Goal: Task Accomplishment & Management: Use online tool/utility

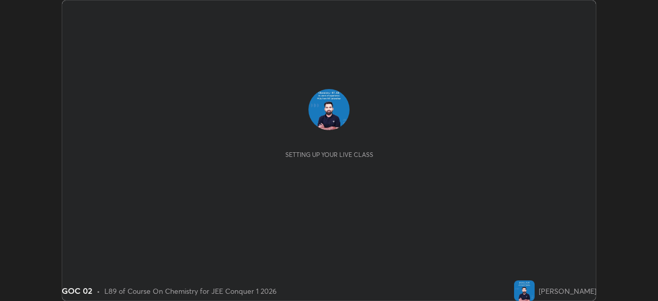
scroll to position [301, 657]
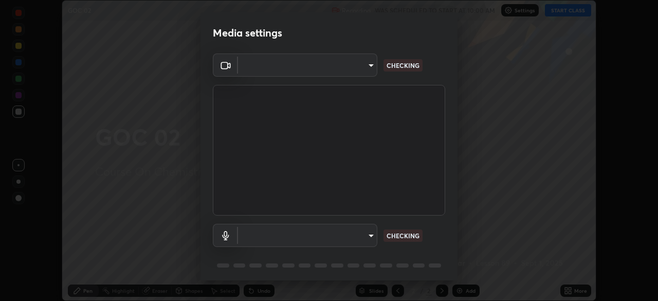
click at [369, 233] on body "Erase all GOC 02 Recording WAS SCHEDULED TO START AT 10:00 AM Settings START CL…" at bounding box center [329, 150] width 658 height 301
type input "913022e3bbb337ef4c56a3a1bc1945278763e83ed23a96943dce605de8dfc656"
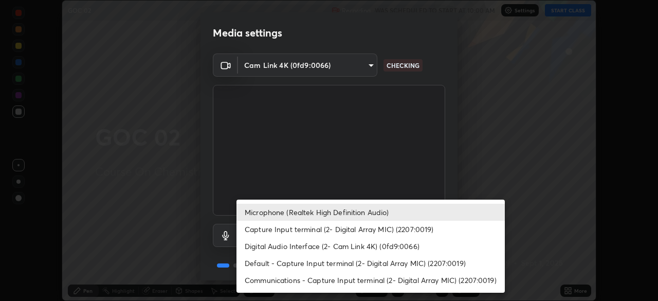
click at [265, 230] on li "Capture Input terminal (2- Digital Array MIC) (2207:0019)" at bounding box center [370, 228] width 268 height 17
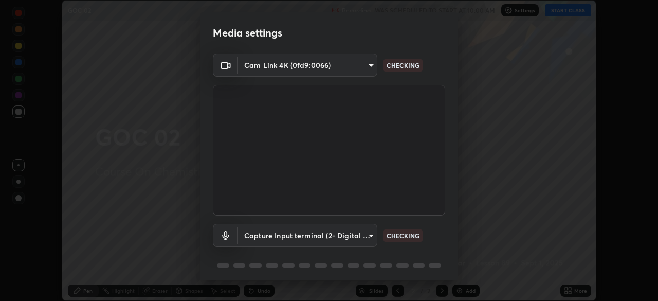
click at [357, 237] on body "Erase all GOC 02 Recording WAS SCHEDULED TO START AT 10:00 AM Settings START CL…" at bounding box center [329, 150] width 658 height 301
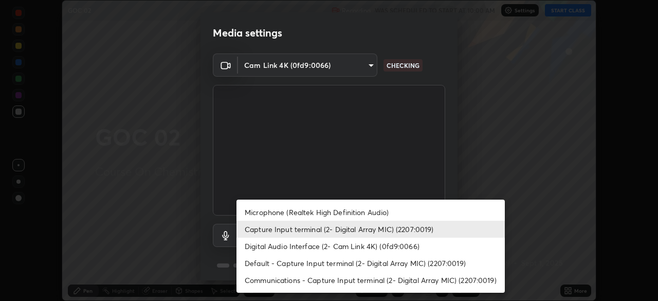
click at [268, 211] on li "Microphone (Realtek High Definition Audio)" at bounding box center [370, 211] width 268 height 17
type input "bef04e412724abd94ab17f51c46c94050894f67992973f842b18f11041e0dab1"
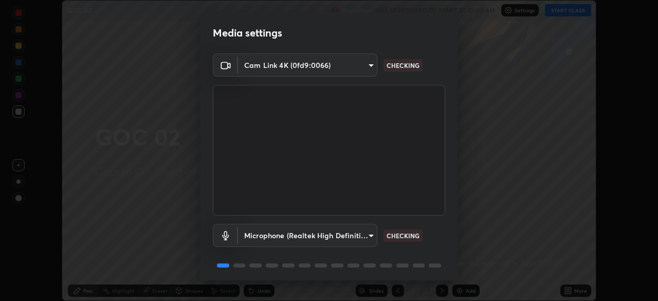
scroll to position [36, 0]
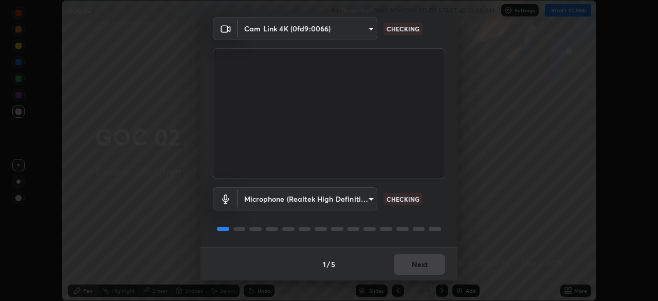
click at [403, 269] on div "1 / 5 Next" at bounding box center [328, 263] width 257 height 33
click at [405, 272] on div "1 / 5 Next" at bounding box center [328, 263] width 257 height 33
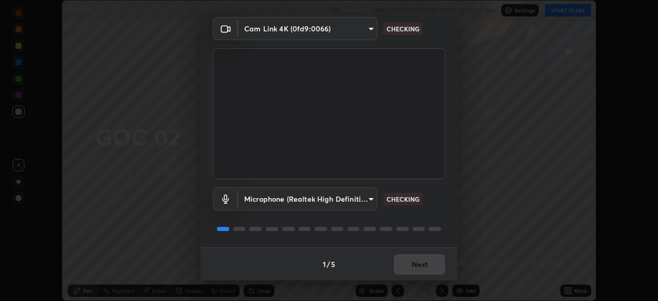
click at [405, 272] on div "1 / 5 Next" at bounding box center [328, 263] width 257 height 33
click at [408, 273] on div "1 / 5 Next" at bounding box center [328, 263] width 257 height 33
click at [410, 276] on div "1 / 5 Next" at bounding box center [328, 263] width 257 height 33
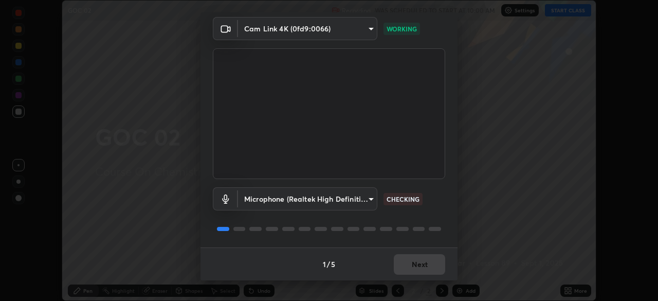
click at [410, 276] on div "1 / 5 Next" at bounding box center [328, 263] width 257 height 33
click at [411, 277] on div "1 / 5 Next" at bounding box center [328, 263] width 257 height 33
click at [413, 280] on div "1 / 5 Next" at bounding box center [328, 263] width 257 height 33
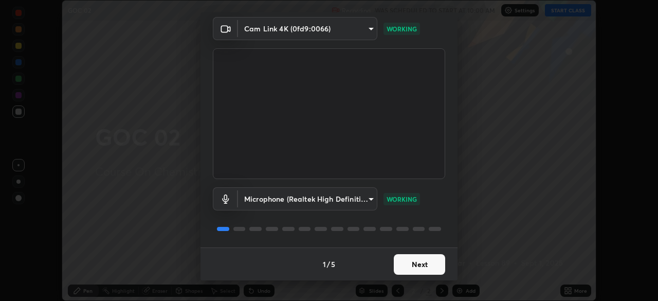
click at [413, 280] on div "1 / 5 Next" at bounding box center [328, 263] width 257 height 33
click at [416, 264] on button "Next" at bounding box center [419, 264] width 51 height 21
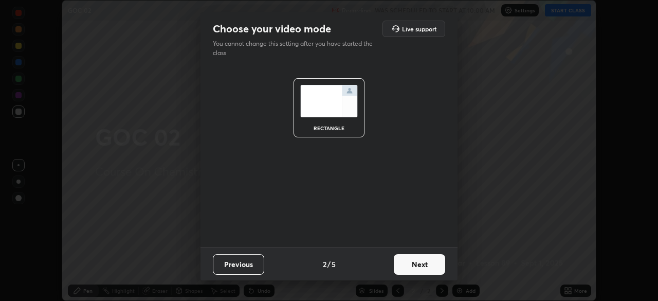
click at [424, 265] on button "Next" at bounding box center [419, 264] width 51 height 21
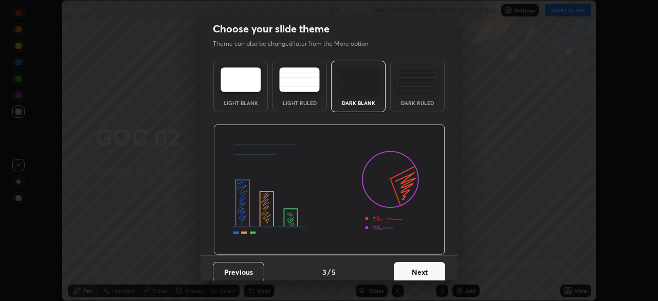
click at [437, 265] on button "Next" at bounding box center [419, 272] width 51 height 21
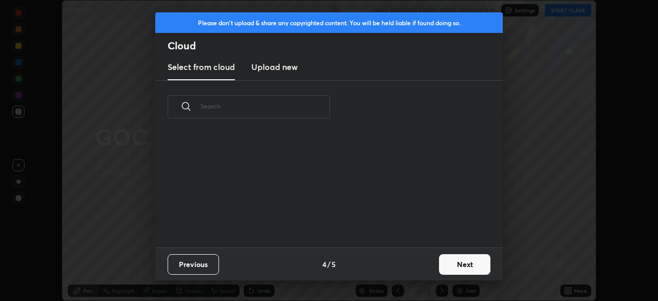
click at [454, 265] on button "Next" at bounding box center [464, 264] width 51 height 21
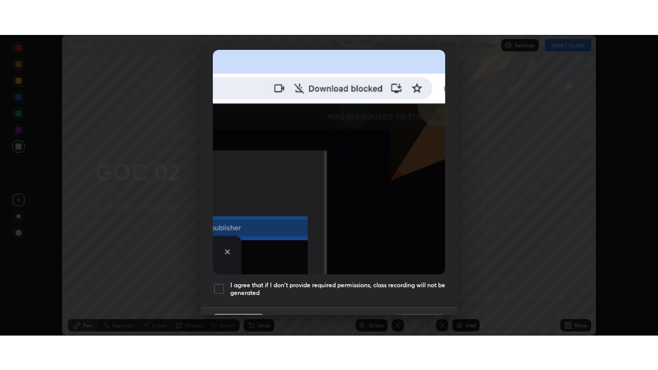
scroll to position [230, 0]
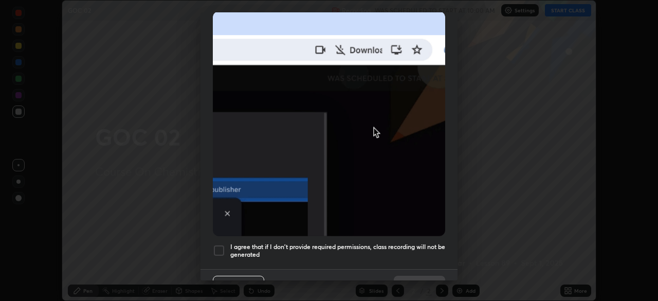
click at [216, 244] on div at bounding box center [219, 250] width 12 height 12
click at [414, 275] on button "Done" at bounding box center [419, 285] width 51 height 21
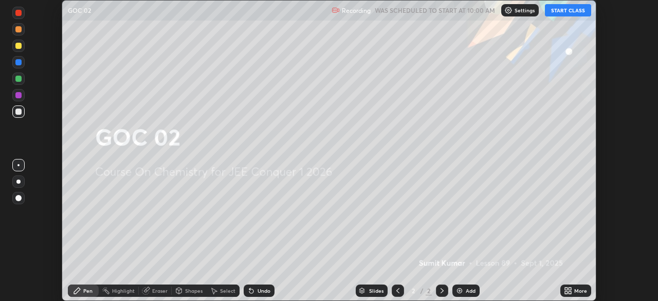
click at [463, 292] on div "Add" at bounding box center [465, 290] width 27 height 12
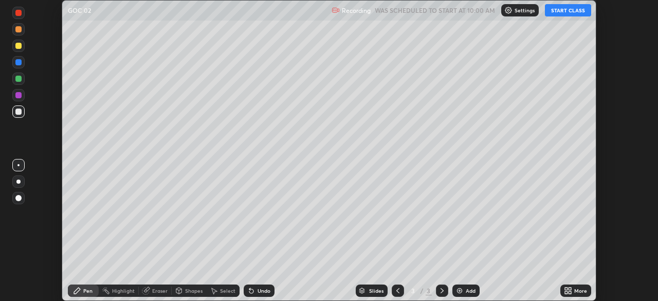
click at [564, 10] on button "START CLASS" at bounding box center [568, 10] width 46 height 12
click at [568, 290] on icon at bounding box center [568, 290] width 8 height 8
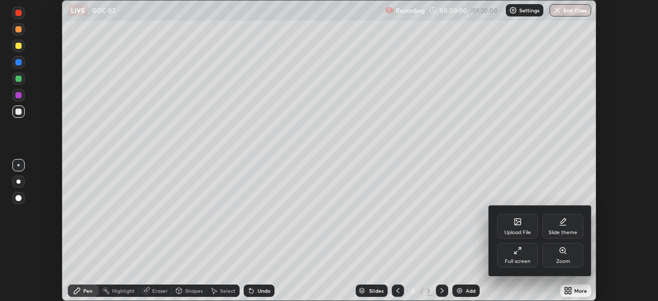
click at [511, 253] on div "Full screen" at bounding box center [517, 255] width 41 height 25
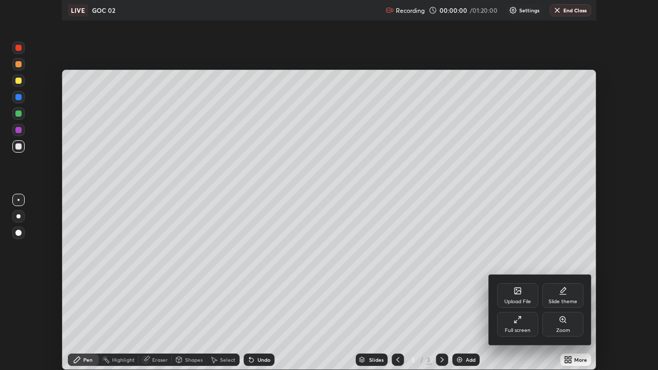
scroll to position [370, 658]
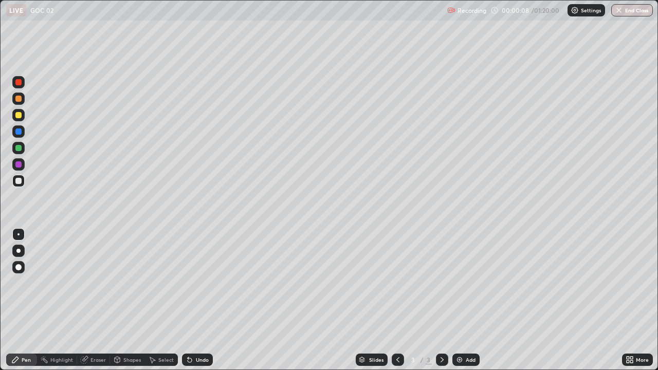
click at [15, 136] on div at bounding box center [18, 131] width 12 height 12
click at [16, 149] on div at bounding box center [18, 148] width 6 height 6
click at [13, 100] on div at bounding box center [18, 98] width 12 height 12
click at [13, 148] on div at bounding box center [18, 148] width 12 height 12
click at [94, 300] on div "Eraser" at bounding box center [97, 359] width 15 height 5
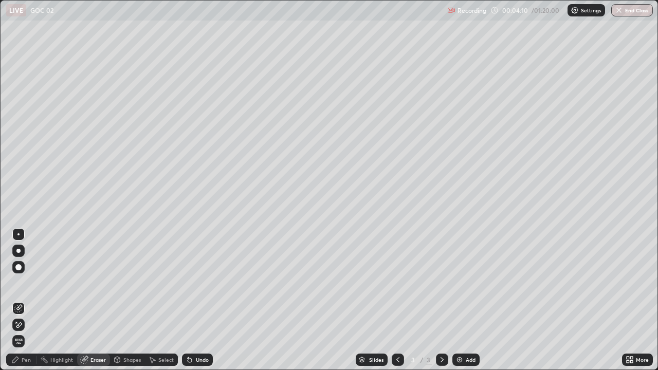
click at [21, 300] on div "Pen" at bounding box center [21, 360] width 31 height 12
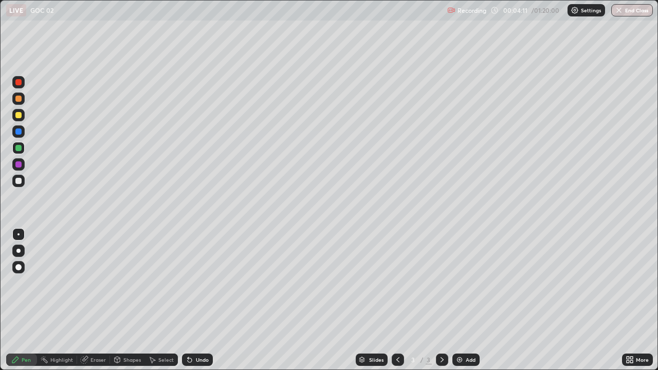
click at [12, 166] on div at bounding box center [18, 164] width 12 height 12
click at [190, 300] on icon at bounding box center [189, 360] width 8 height 8
click at [20, 118] on div at bounding box center [18, 115] width 6 height 6
click at [14, 147] on div at bounding box center [18, 148] width 12 height 12
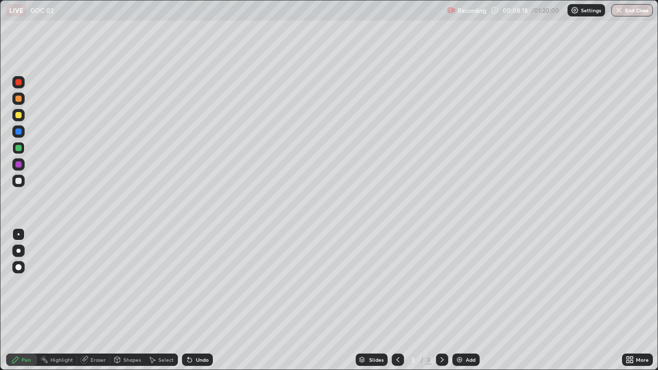
click at [12, 133] on div at bounding box center [18, 131] width 12 height 12
click at [15, 85] on div at bounding box center [18, 82] width 12 height 12
click at [457, 300] on img at bounding box center [459, 360] width 8 height 8
click at [18, 150] on div at bounding box center [18, 148] width 6 height 6
click at [188, 300] on icon at bounding box center [190, 360] width 4 height 4
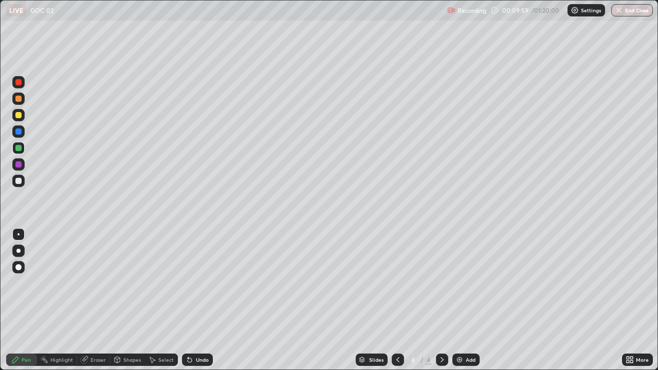
click at [188, 300] on icon at bounding box center [190, 360] width 4 height 4
click at [395, 300] on div at bounding box center [398, 360] width 12 height 12
click at [438, 300] on div at bounding box center [442, 360] width 12 height 12
click at [14, 100] on div at bounding box center [18, 98] width 12 height 12
click at [13, 116] on div at bounding box center [18, 115] width 12 height 12
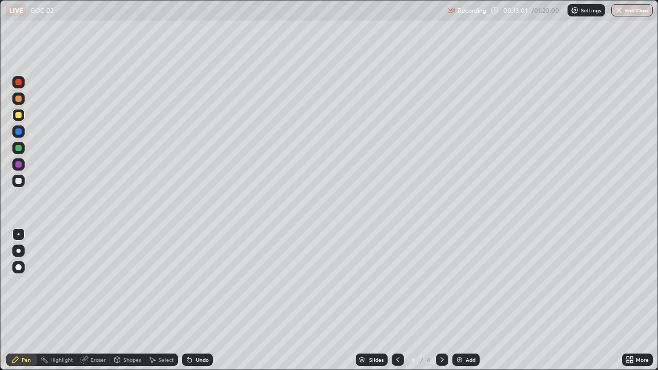
click at [452, 300] on div "Add" at bounding box center [465, 360] width 27 height 12
click at [394, 300] on icon at bounding box center [398, 360] width 8 height 8
click at [397, 300] on icon at bounding box center [398, 360] width 8 height 8
click at [441, 300] on icon at bounding box center [442, 360] width 8 height 8
click at [436, 300] on div at bounding box center [442, 360] width 12 height 12
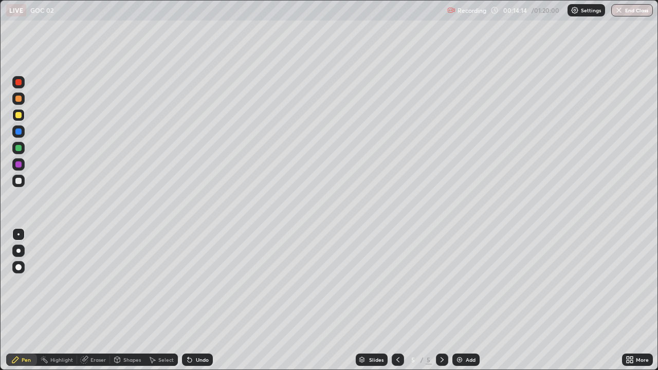
click at [12, 147] on div at bounding box center [18, 148] width 12 height 12
click at [14, 119] on div at bounding box center [18, 115] width 12 height 12
click at [17, 148] on div at bounding box center [18, 148] width 6 height 6
click at [14, 133] on div at bounding box center [18, 131] width 12 height 12
click at [23, 183] on div at bounding box center [18, 181] width 12 height 12
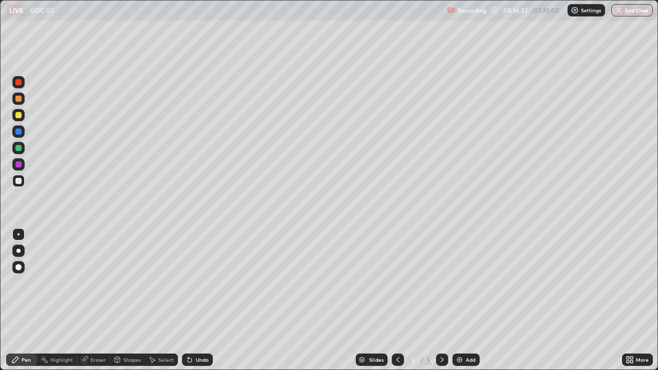
click at [17, 99] on div at bounding box center [18, 99] width 6 height 6
click at [458, 300] on img at bounding box center [459, 360] width 8 height 8
click at [14, 117] on div at bounding box center [18, 115] width 12 height 12
click at [14, 99] on div at bounding box center [18, 98] width 12 height 12
click at [193, 300] on div "Undo" at bounding box center [197, 360] width 31 height 12
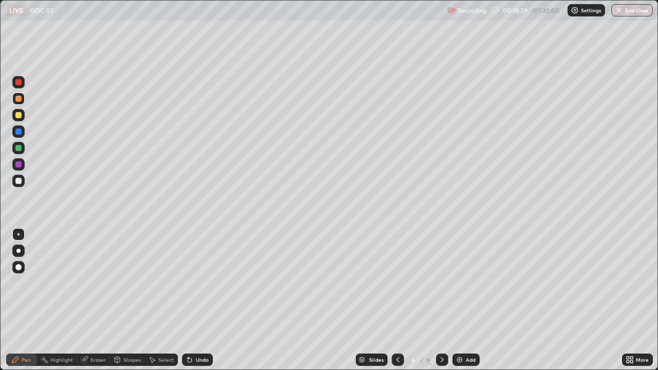
click at [193, 300] on div "Undo" at bounding box center [197, 360] width 31 height 12
click at [192, 300] on icon at bounding box center [189, 360] width 8 height 8
click at [14, 117] on div at bounding box center [18, 115] width 12 height 12
click at [95, 300] on div "Eraser" at bounding box center [97, 359] width 15 height 5
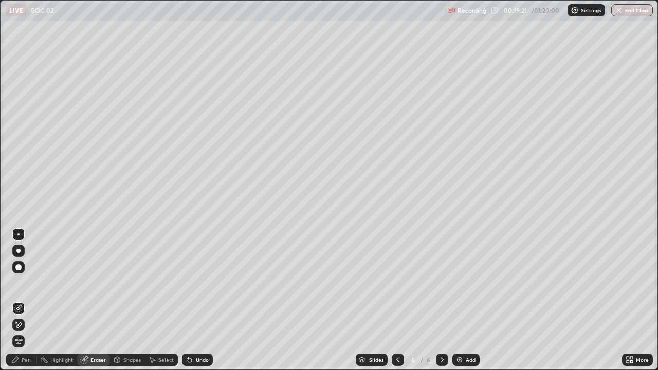
click at [23, 300] on div "Pen" at bounding box center [21, 360] width 31 height 12
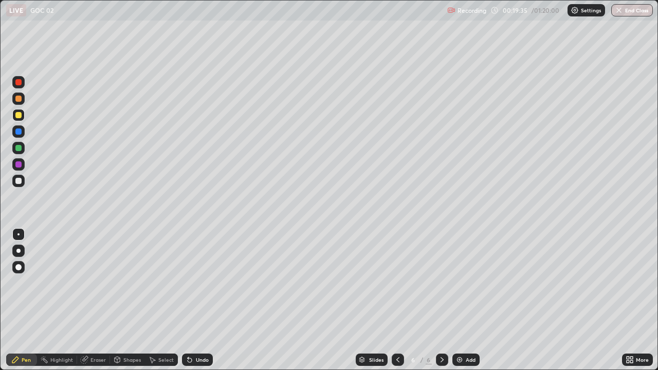
click at [17, 183] on div at bounding box center [18, 181] width 6 height 6
click at [19, 129] on div at bounding box center [18, 131] width 6 height 6
click at [14, 150] on div at bounding box center [18, 148] width 12 height 12
click at [459, 300] on img at bounding box center [459, 360] width 8 height 8
click at [12, 116] on div at bounding box center [18, 115] width 12 height 12
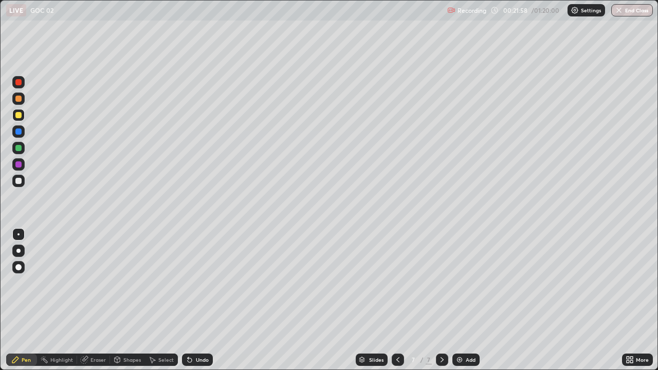
click at [12, 132] on div at bounding box center [18, 131] width 12 height 12
click at [197, 300] on div "Undo" at bounding box center [202, 359] width 13 height 5
click at [188, 300] on icon at bounding box center [190, 360] width 4 height 4
click at [14, 148] on div at bounding box center [18, 148] width 12 height 12
click at [15, 177] on div at bounding box center [18, 181] width 12 height 12
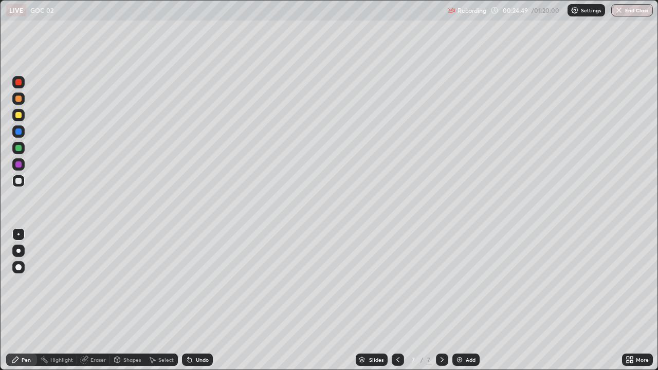
click at [16, 166] on div at bounding box center [18, 164] width 6 height 6
click at [14, 101] on div at bounding box center [18, 98] width 12 height 12
click at [458, 300] on img at bounding box center [459, 360] width 8 height 8
click at [13, 116] on div at bounding box center [18, 115] width 12 height 12
click at [188, 300] on icon at bounding box center [190, 360] width 4 height 4
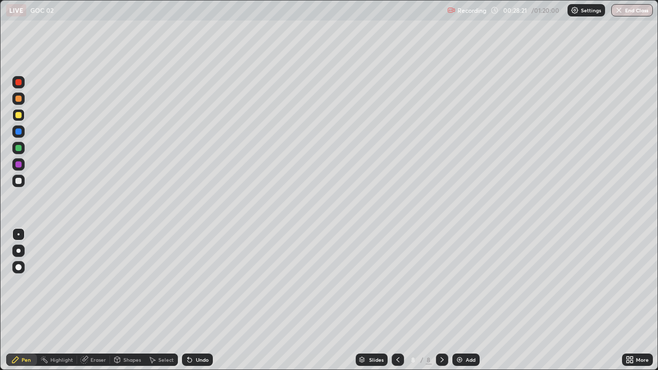
click at [188, 300] on icon at bounding box center [190, 360] width 4 height 4
click at [17, 82] on div at bounding box center [18, 82] width 6 height 6
click at [458, 300] on img at bounding box center [459, 360] width 8 height 8
click at [13, 117] on div at bounding box center [18, 115] width 12 height 12
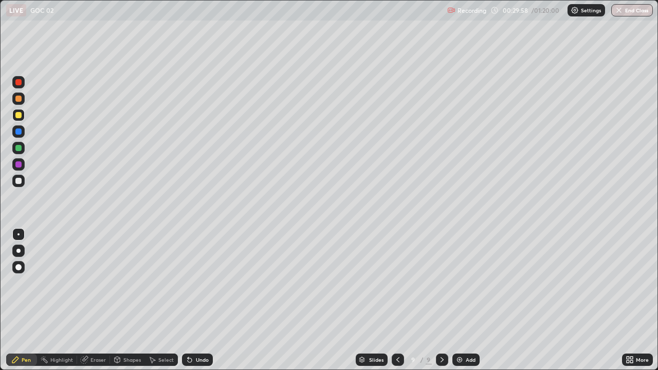
click at [188, 300] on icon at bounding box center [188, 357] width 1 height 1
click at [13, 132] on div at bounding box center [18, 131] width 12 height 12
click at [99, 300] on div "Eraser" at bounding box center [97, 359] width 15 height 5
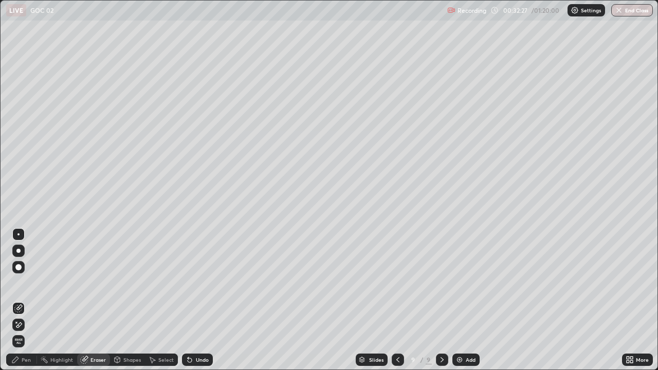
click at [20, 300] on div "Pen" at bounding box center [21, 360] width 31 height 12
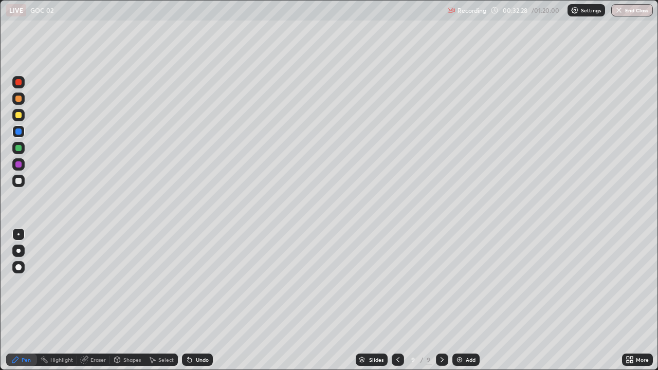
click at [17, 87] on div at bounding box center [18, 82] width 12 height 12
click at [17, 99] on div at bounding box center [18, 99] width 6 height 6
click at [17, 115] on div at bounding box center [18, 115] width 6 height 6
click at [12, 147] on div at bounding box center [18, 148] width 12 height 12
click at [14, 100] on div at bounding box center [18, 98] width 12 height 12
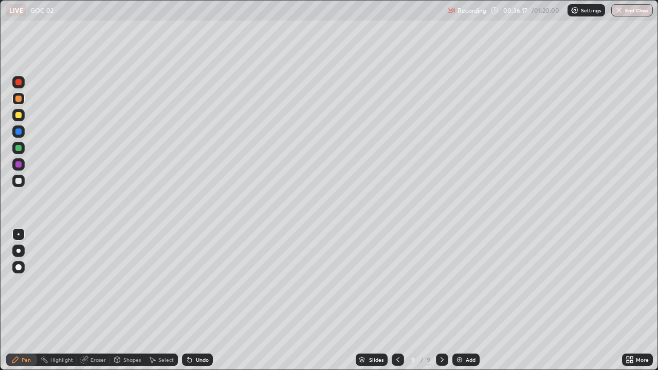
click at [456, 300] on img at bounding box center [459, 360] width 8 height 8
click at [16, 119] on div at bounding box center [18, 115] width 12 height 12
click at [20, 151] on div at bounding box center [18, 148] width 6 height 6
click at [15, 130] on div at bounding box center [18, 131] width 6 height 6
click at [12, 148] on div at bounding box center [18, 148] width 12 height 12
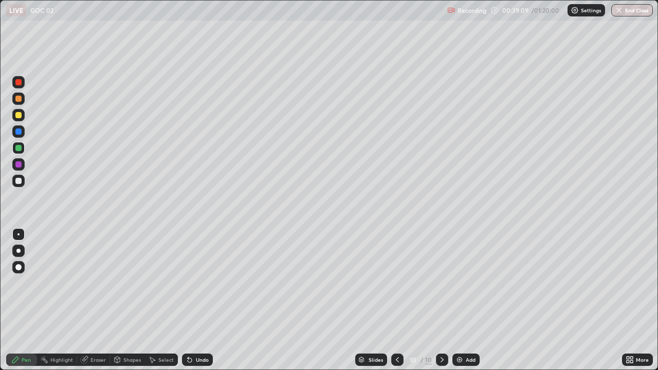
click at [373, 300] on div "Slides" at bounding box center [375, 359] width 14 height 5
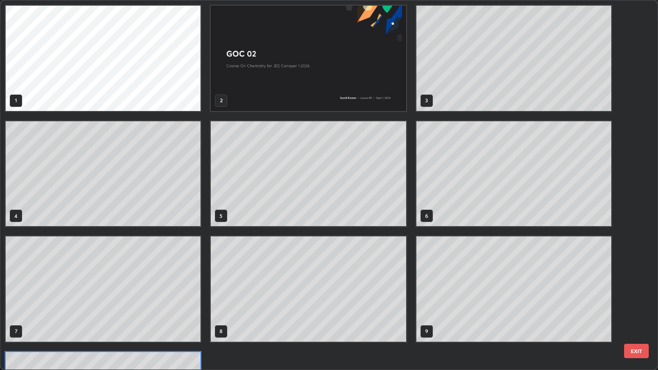
scroll to position [366, 652]
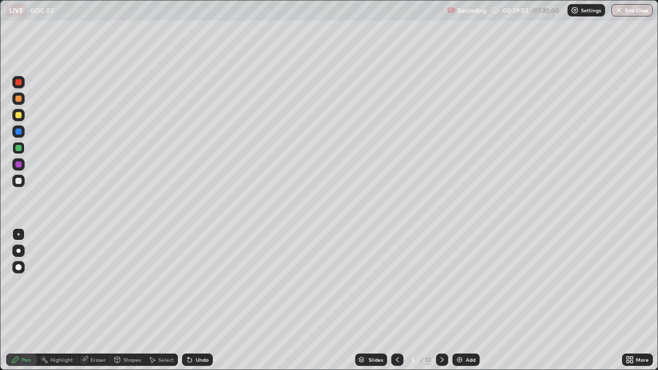
click at [13, 163] on div at bounding box center [18, 164] width 12 height 12
click at [440, 300] on icon at bounding box center [441, 359] width 3 height 5
click at [440, 300] on icon at bounding box center [442, 360] width 8 height 8
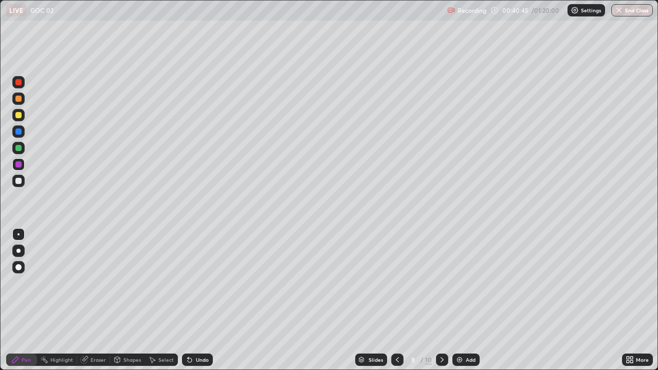
click at [440, 300] on icon at bounding box center [442, 360] width 8 height 8
click at [438, 300] on icon at bounding box center [442, 360] width 8 height 8
click at [14, 148] on div at bounding box center [18, 148] width 12 height 12
click at [458, 300] on img at bounding box center [459, 360] width 8 height 8
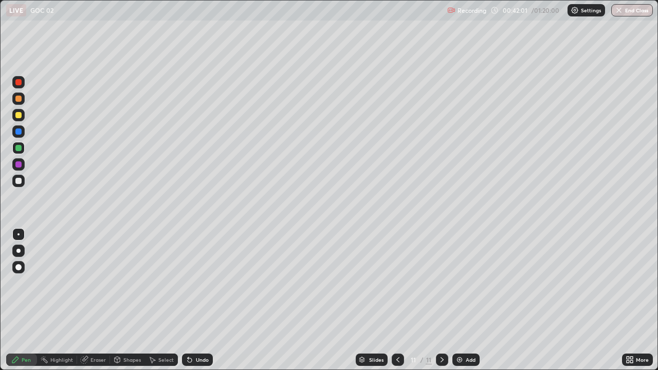
click at [14, 116] on div at bounding box center [18, 115] width 12 height 12
click at [18, 164] on div at bounding box center [18, 164] width 6 height 6
click at [15, 131] on div at bounding box center [18, 131] width 6 height 6
click at [16, 87] on div at bounding box center [18, 82] width 12 height 12
click at [98, 300] on div "Eraser" at bounding box center [97, 359] width 15 height 5
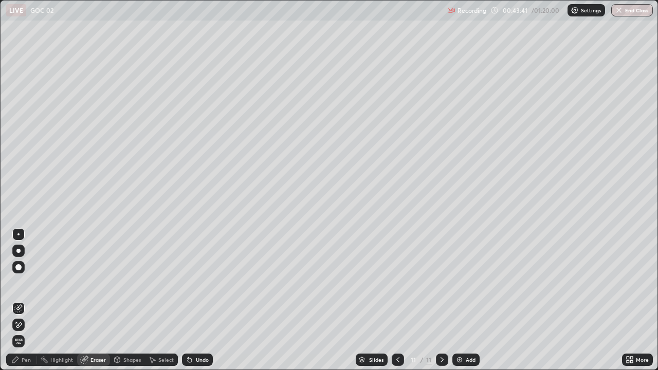
click at [463, 300] on div "Add" at bounding box center [465, 360] width 27 height 12
click at [23, 300] on div "Pen" at bounding box center [26, 359] width 9 height 5
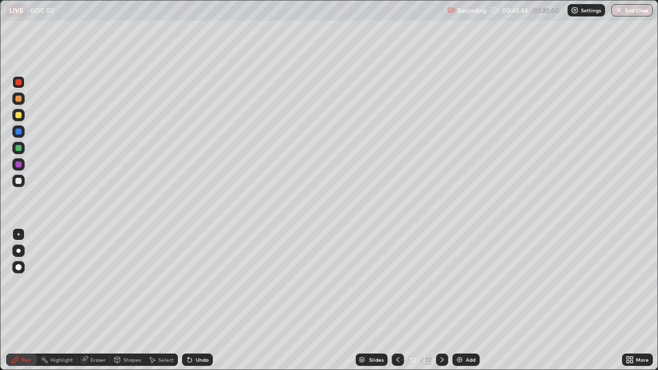
click at [19, 99] on div at bounding box center [18, 99] width 6 height 6
click at [13, 117] on div at bounding box center [18, 115] width 12 height 12
click at [14, 149] on div at bounding box center [18, 148] width 12 height 12
click at [13, 181] on div at bounding box center [18, 181] width 12 height 12
click at [17, 150] on div at bounding box center [18, 148] width 6 height 6
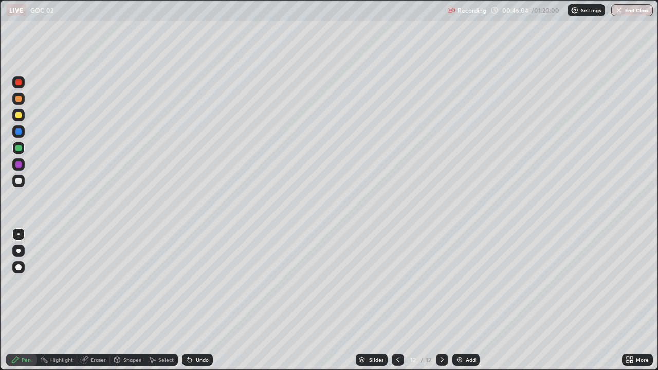
click at [14, 101] on div at bounding box center [18, 98] width 12 height 12
click at [16, 183] on div at bounding box center [18, 181] width 6 height 6
click at [13, 149] on div at bounding box center [18, 148] width 12 height 12
click at [455, 300] on img at bounding box center [459, 360] width 8 height 8
click at [14, 114] on div at bounding box center [18, 115] width 12 height 12
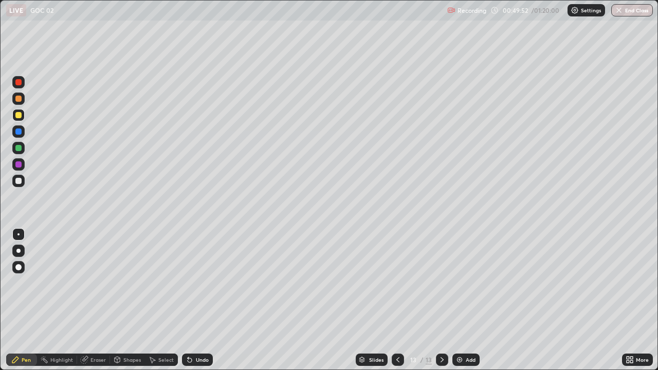
click at [14, 85] on div at bounding box center [18, 82] width 12 height 12
click at [13, 117] on div at bounding box center [18, 115] width 12 height 12
click at [459, 300] on img at bounding box center [459, 360] width 8 height 8
click at [14, 100] on div at bounding box center [18, 98] width 12 height 12
click at [14, 84] on div at bounding box center [18, 82] width 12 height 12
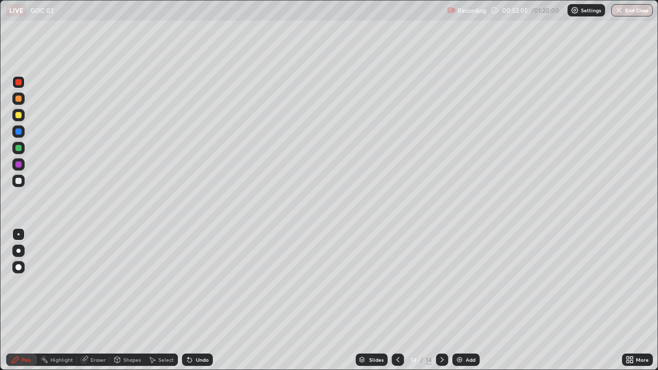
click at [21, 149] on div at bounding box center [18, 148] width 6 height 6
click at [14, 113] on div at bounding box center [18, 115] width 12 height 12
click at [16, 147] on div at bounding box center [18, 148] width 6 height 6
click at [14, 114] on div at bounding box center [18, 115] width 12 height 12
click at [17, 148] on div at bounding box center [18, 148] width 6 height 6
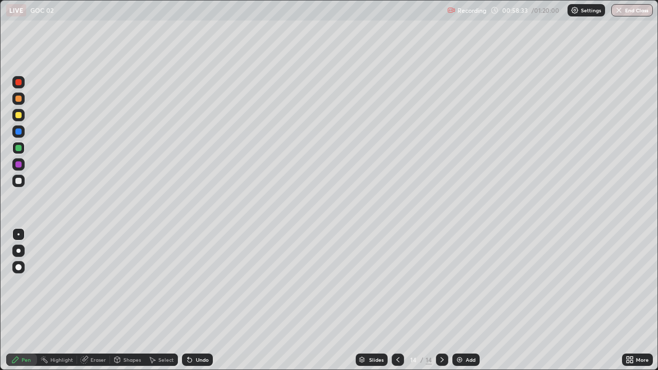
click at [14, 87] on div at bounding box center [18, 82] width 12 height 12
click at [458, 300] on img at bounding box center [459, 360] width 8 height 8
click at [16, 115] on div at bounding box center [18, 115] width 6 height 6
click at [17, 99] on div at bounding box center [18, 99] width 6 height 6
click at [17, 148] on div at bounding box center [18, 148] width 6 height 6
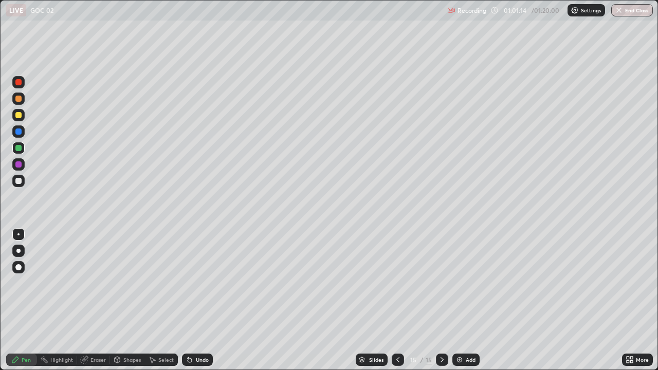
click at [20, 117] on div at bounding box center [18, 115] width 6 height 6
click at [189, 300] on icon at bounding box center [190, 360] width 4 height 4
click at [14, 163] on div at bounding box center [18, 164] width 12 height 12
click at [13, 176] on div at bounding box center [18, 181] width 12 height 12
click at [17, 115] on div at bounding box center [18, 115] width 6 height 6
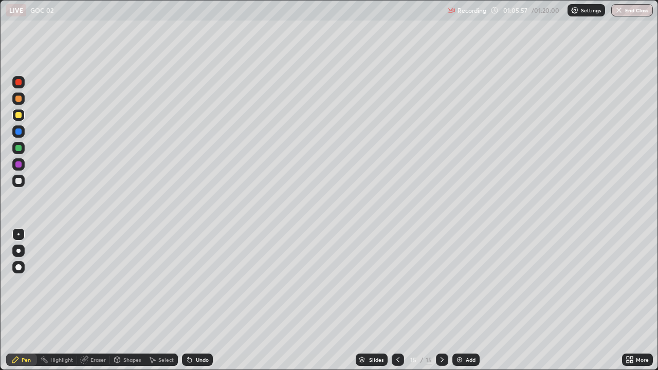
click at [458, 300] on img at bounding box center [459, 360] width 8 height 8
click at [18, 148] on div at bounding box center [18, 148] width 6 height 6
click at [14, 118] on div at bounding box center [18, 115] width 12 height 12
click at [193, 300] on div "Undo" at bounding box center [197, 360] width 31 height 12
click at [13, 102] on div at bounding box center [18, 98] width 12 height 12
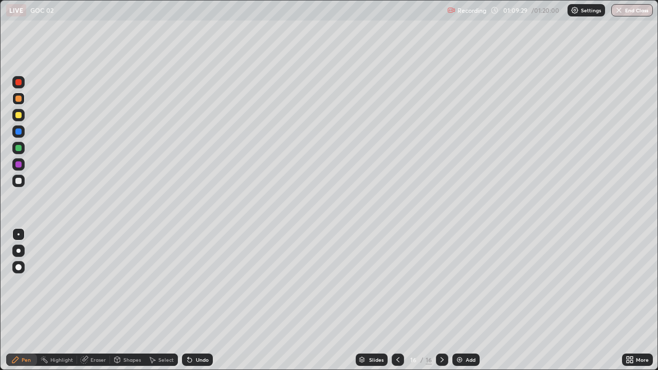
click at [13, 84] on div at bounding box center [18, 82] width 12 height 12
click at [397, 300] on icon at bounding box center [398, 360] width 8 height 8
click at [441, 300] on icon at bounding box center [442, 360] width 8 height 8
click at [459, 300] on img at bounding box center [459, 360] width 8 height 8
click at [16, 149] on div at bounding box center [18, 148] width 6 height 6
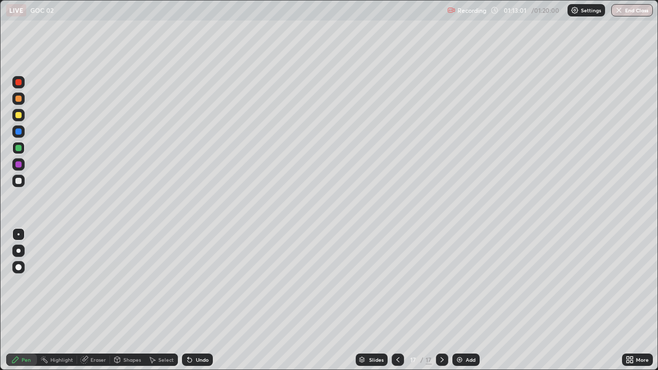
click at [13, 116] on div at bounding box center [18, 115] width 12 height 12
click at [24, 180] on div at bounding box center [18, 181] width 12 height 12
click at [0, 273] on div "Setting up your live class" at bounding box center [329, 185] width 658 height 370
click at [461, 300] on img at bounding box center [459, 360] width 8 height 8
click at [12, 116] on div at bounding box center [18, 115] width 12 height 12
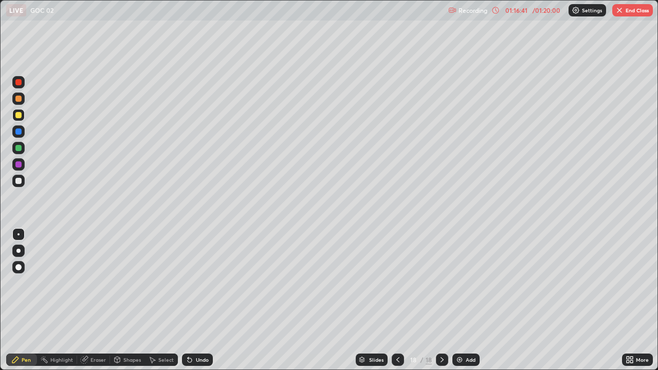
click at [193, 300] on div "Undo" at bounding box center [197, 360] width 31 height 12
click at [196, 300] on div "Undo" at bounding box center [202, 359] width 13 height 5
click at [620, 12] on img "button" at bounding box center [619, 10] width 8 height 8
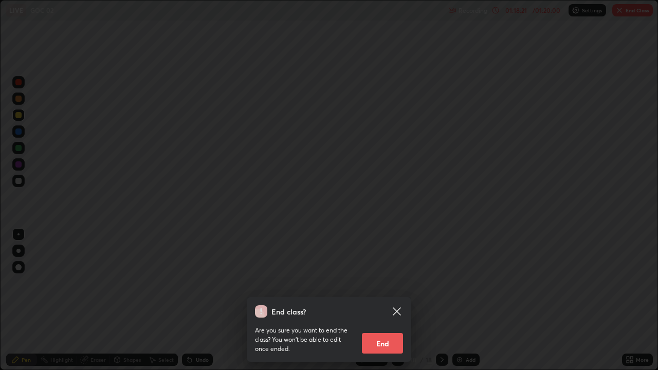
click at [384, 300] on button "End" at bounding box center [382, 343] width 41 height 21
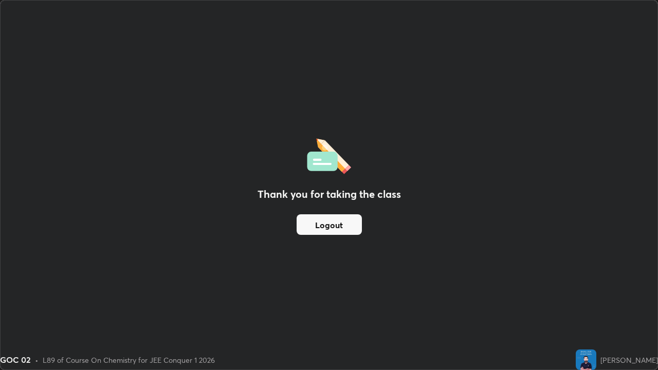
click at [329, 227] on button "Logout" at bounding box center [328, 224] width 65 height 21
